Goal: Transaction & Acquisition: Download file/media

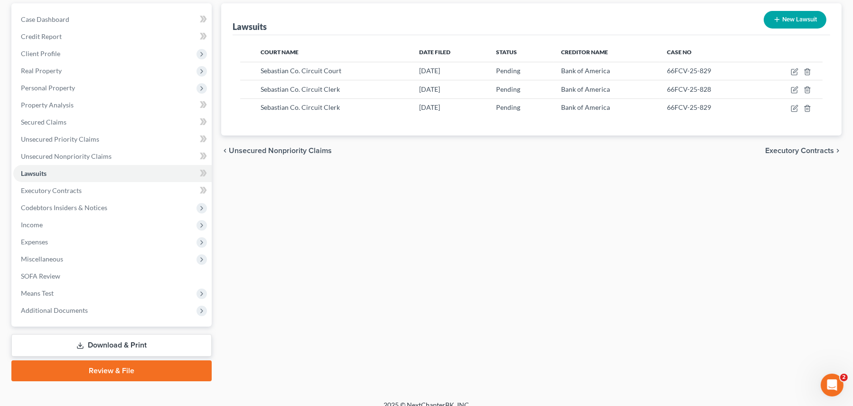
scroll to position [95, 0]
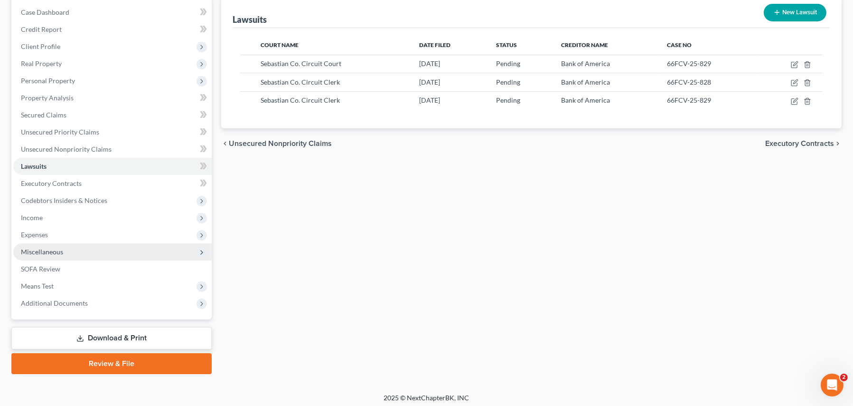
click at [32, 247] on span "Miscellaneous" at bounding box center [42, 251] width 42 height 8
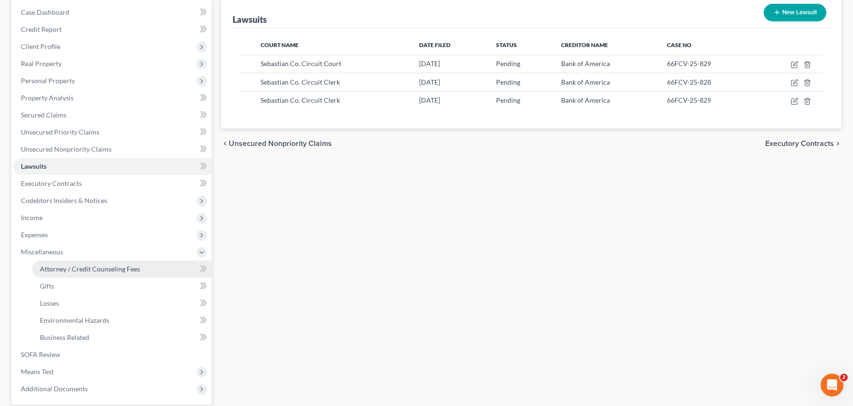
click at [46, 265] on span "Attorney / Credit Counseling Fees" at bounding box center [90, 269] width 100 height 8
select select "0"
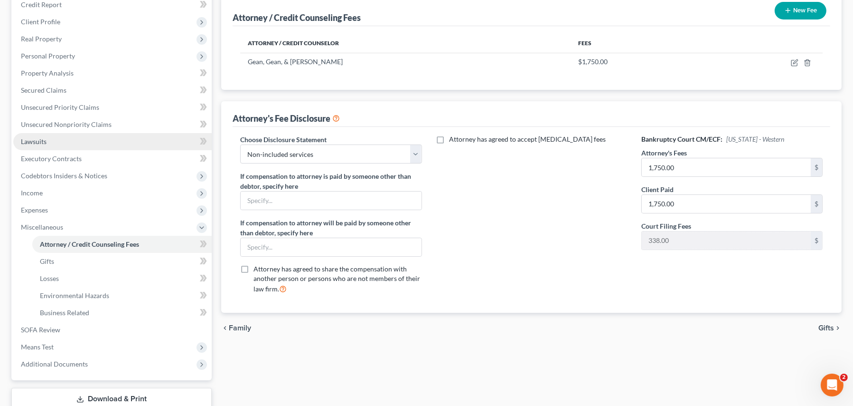
scroll to position [142, 0]
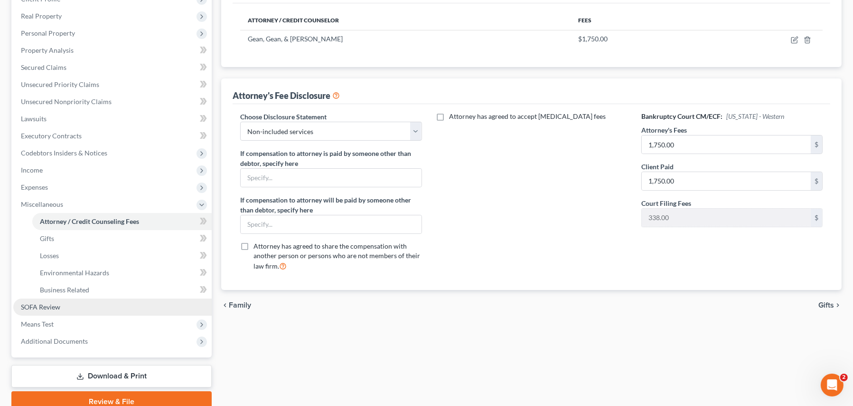
click at [32, 304] on span "SOFA Review" at bounding box center [40, 307] width 39 height 8
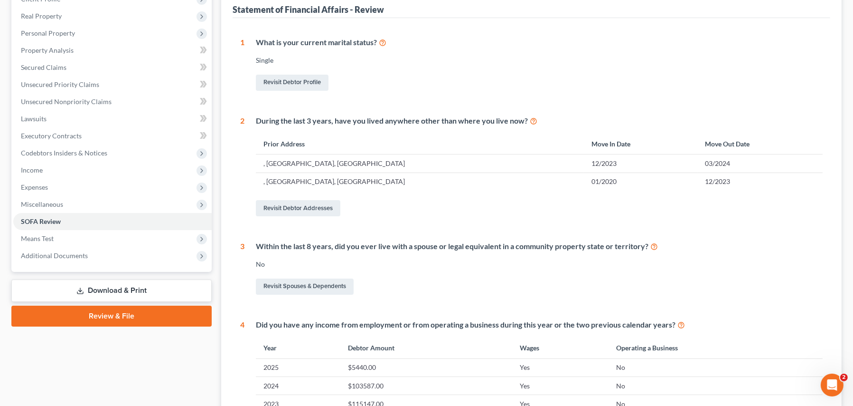
scroll to position [95, 0]
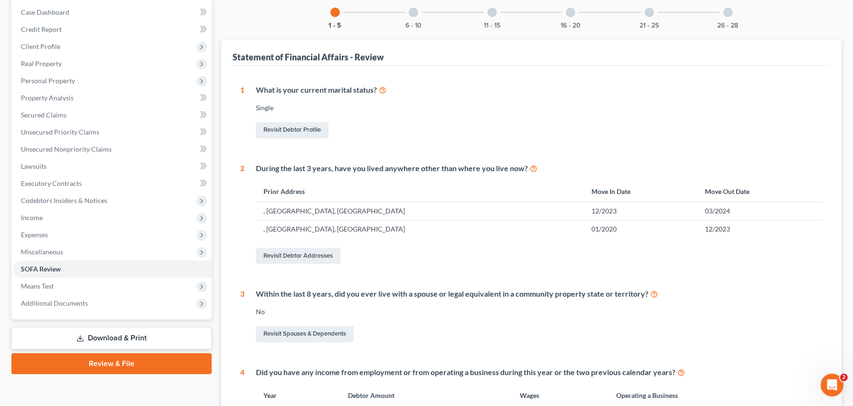
click at [411, 14] on div at bounding box center [413, 12] width 9 height 9
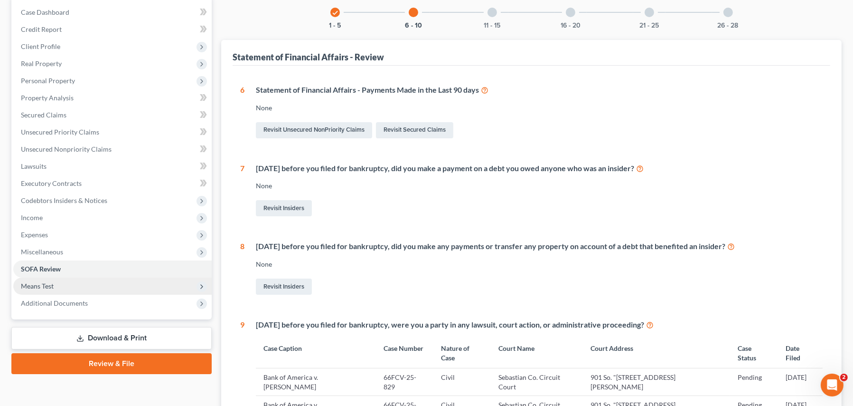
click at [35, 287] on span "Means Test" at bounding box center [37, 286] width 33 height 8
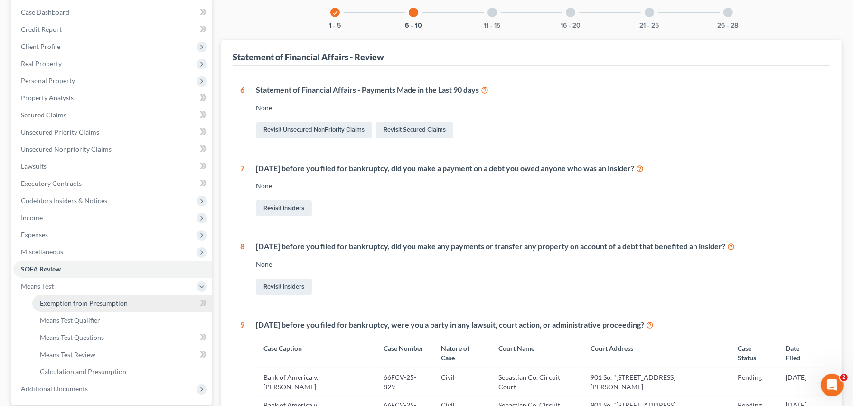
click at [57, 303] on span "Exemption from Presumption" at bounding box center [84, 303] width 88 height 8
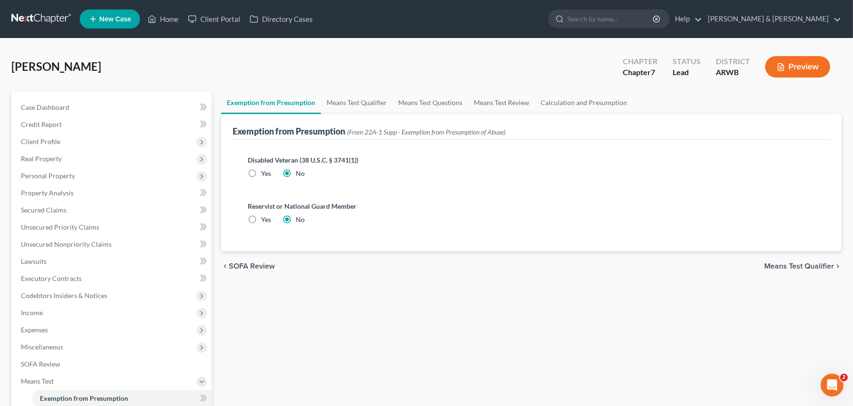
click at [779, 262] on span "Means Test Qualifier" at bounding box center [800, 266] width 70 height 8
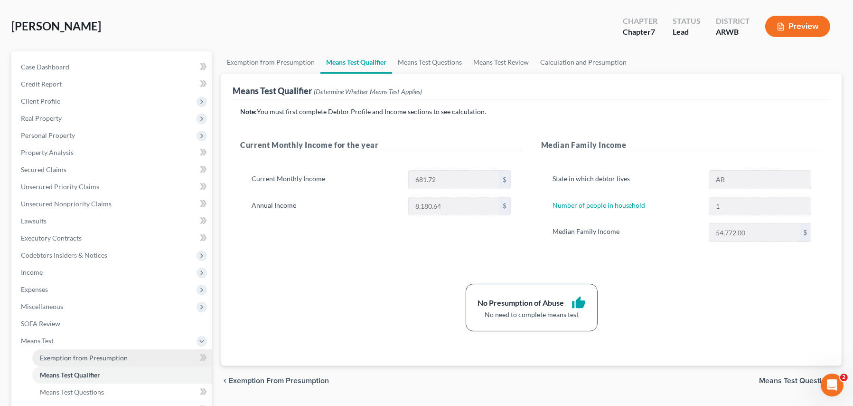
scroll to position [95, 0]
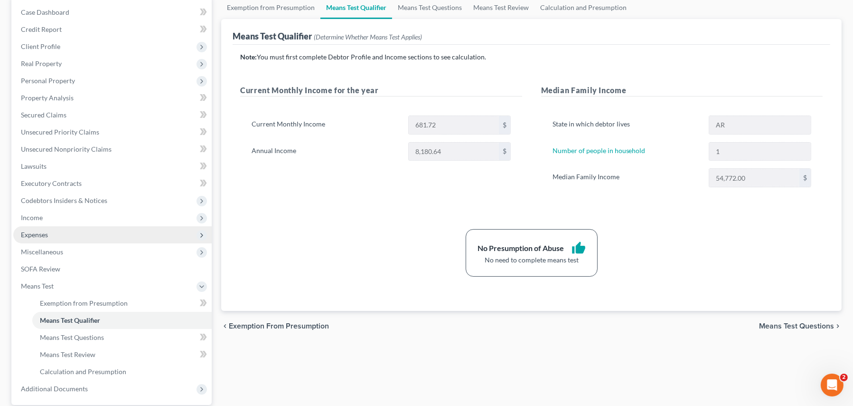
click at [40, 233] on span "Expenses" at bounding box center [34, 234] width 27 height 8
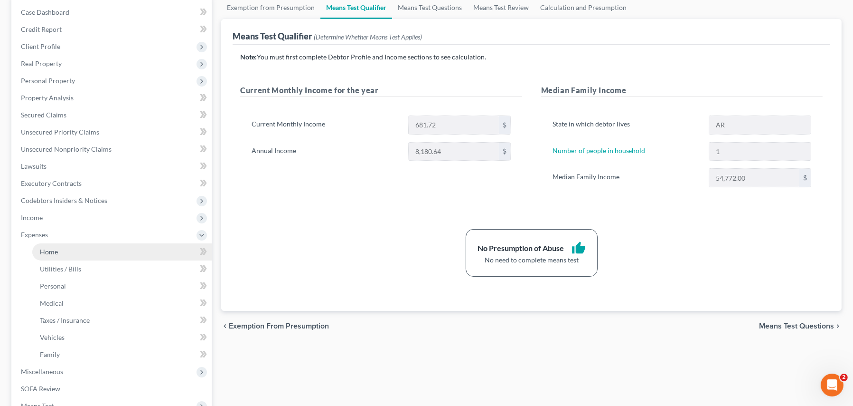
click at [57, 255] on link "Home" at bounding box center [122, 251] width 180 height 17
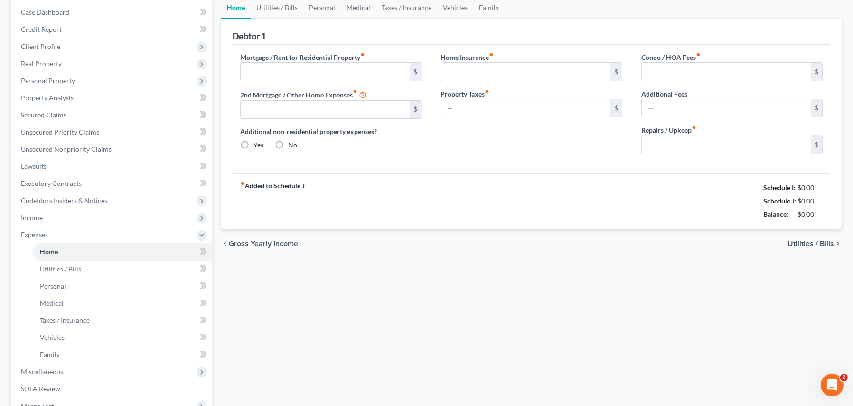
scroll to position [15, 0]
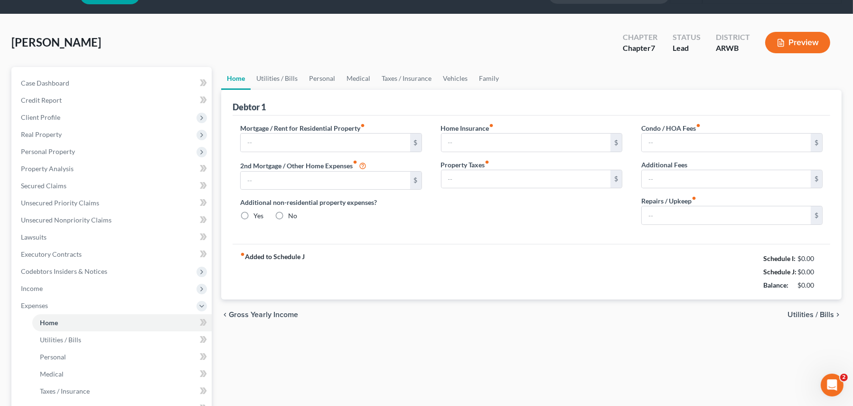
type input "0.00"
radio input "true"
type input "0.00"
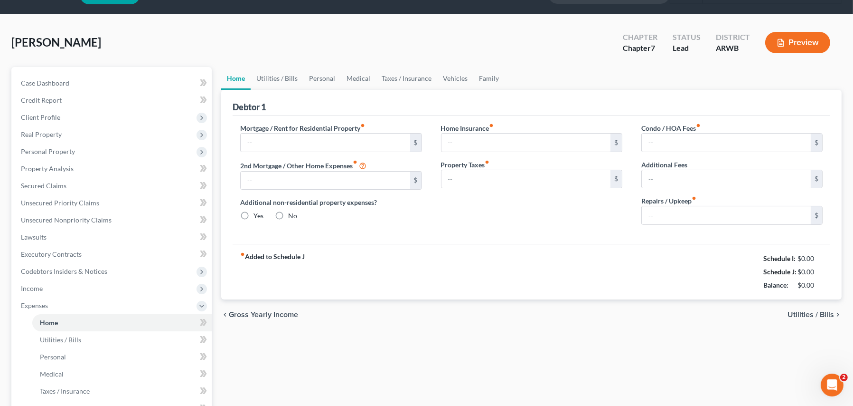
type input "0.00"
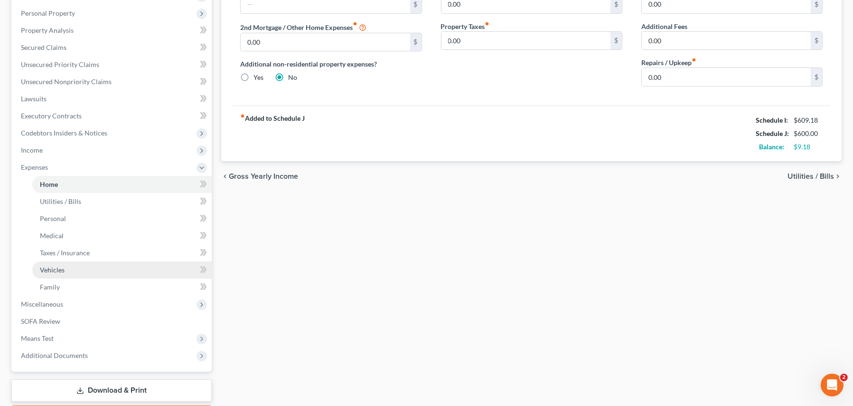
scroll to position [218, 0]
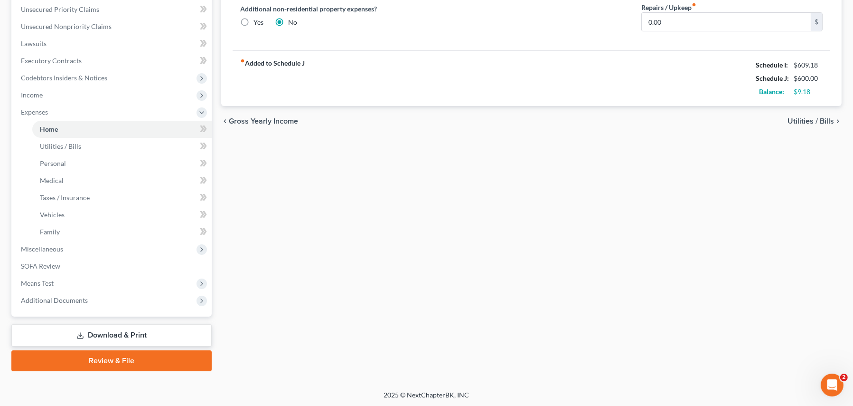
click at [102, 330] on link "Download & Print" at bounding box center [111, 335] width 200 height 22
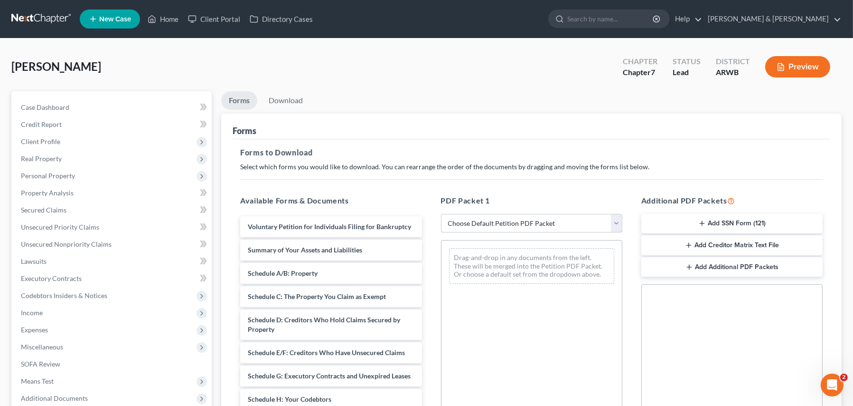
click at [493, 223] on select "Choose Default Petition PDF Packet Complete Bankruptcy Petition (all forms and …" at bounding box center [531, 223] width 181 height 19
select select "4"
click at [441, 214] on select "Choose Default Petition PDF Packet Complete Bankruptcy Petition (all forms and …" at bounding box center [531, 223] width 181 height 19
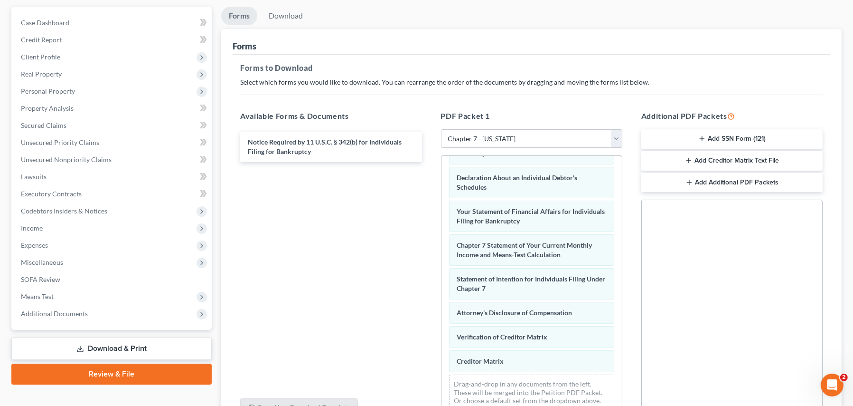
scroll to position [180, 0]
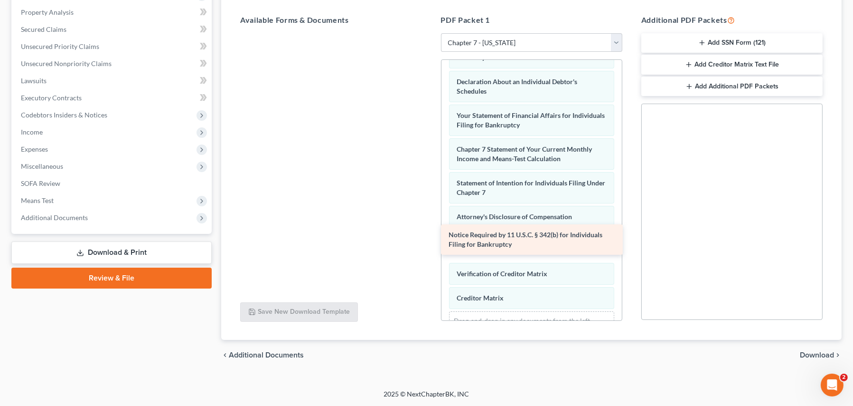
drag, startPoint x: 265, startPoint y: 53, endPoint x: 467, endPoint y: 244, distance: 277.1
click at [429, 33] on div "Notice Required by 11 U.S.C. § 342(b) for Individuals Filing for Bankruptcy Not…" at bounding box center [331, 33] width 197 height 0
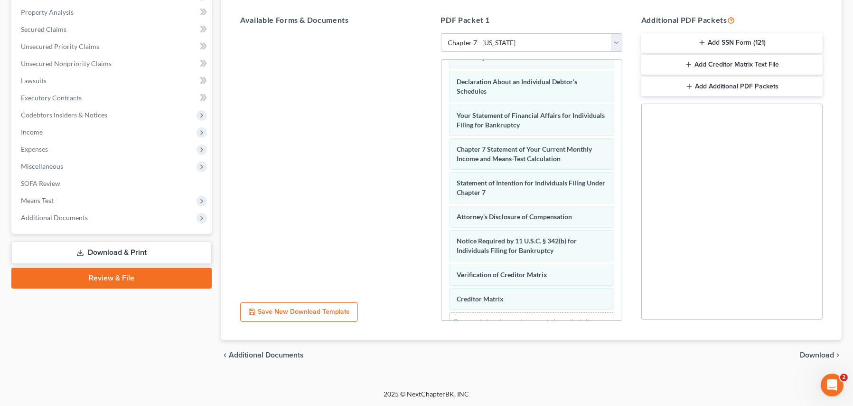
click at [710, 42] on button "Add SSN Form (121)" at bounding box center [732, 43] width 181 height 20
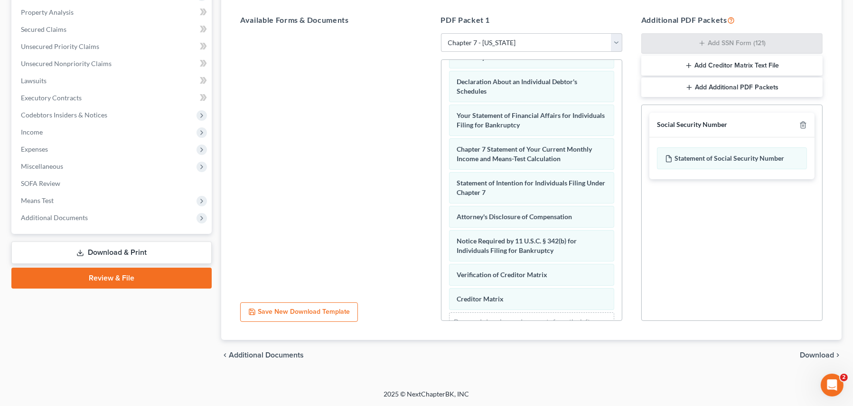
click at [710, 65] on button "Add Creditor Matrix Text File" at bounding box center [732, 66] width 181 height 20
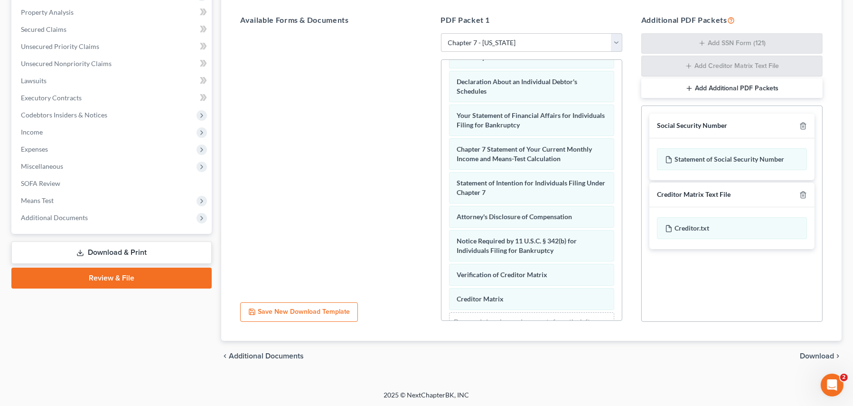
scroll to position [181, 0]
click at [823, 355] on span "Download" at bounding box center [817, 355] width 34 height 8
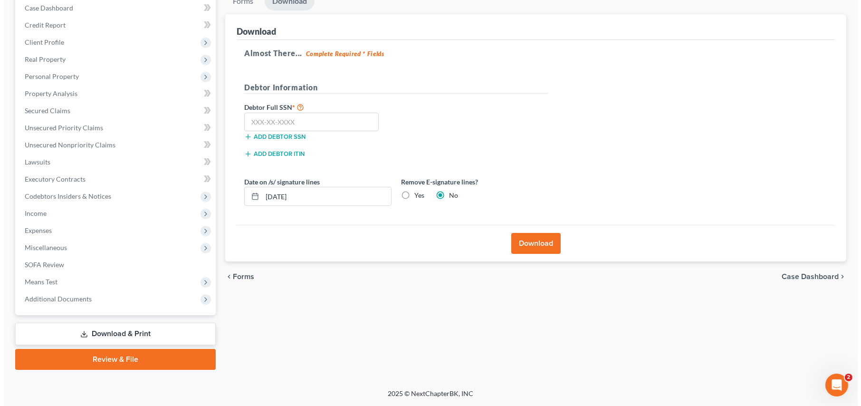
scroll to position [98, 0]
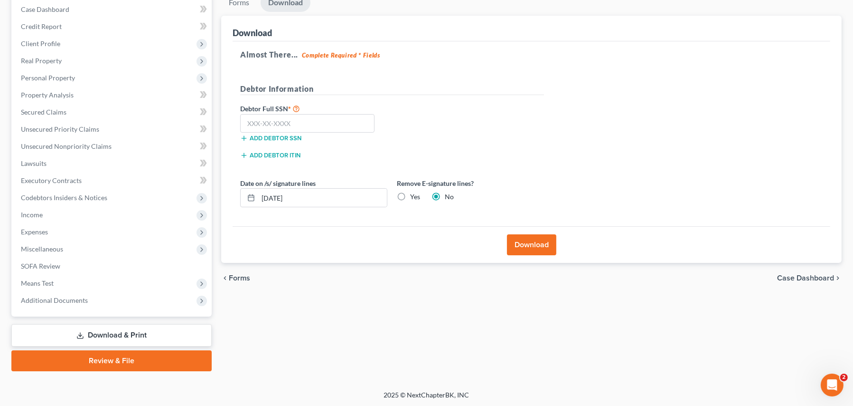
click at [410, 194] on label "Yes" at bounding box center [415, 196] width 10 height 9
click at [414, 194] on input "Yes" at bounding box center [417, 195] width 6 height 6
radio input "true"
radio input "false"
click at [309, 196] on input "[DATE]" at bounding box center [322, 198] width 129 height 18
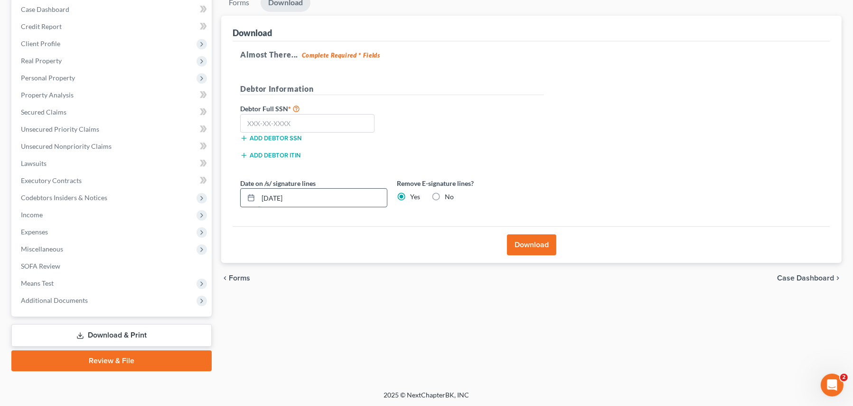
click at [309, 196] on input "[DATE]" at bounding box center [322, 198] width 129 height 18
click at [515, 241] on button "Download" at bounding box center [531, 244] width 49 height 21
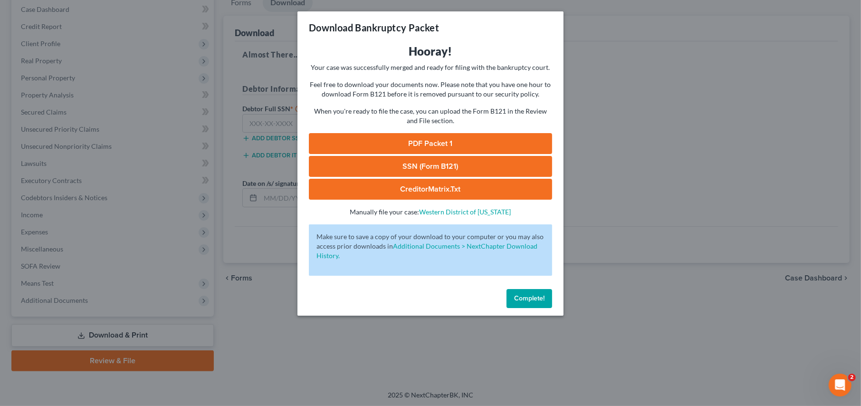
click at [415, 136] on link "PDF Packet 1" at bounding box center [430, 143] width 243 height 21
click at [397, 166] on link "SSN (Form B121)" at bounding box center [430, 166] width 243 height 21
click at [411, 189] on link "CreditorMatrix.txt" at bounding box center [430, 189] width 243 height 21
